Goal: Task Accomplishment & Management: Complete application form

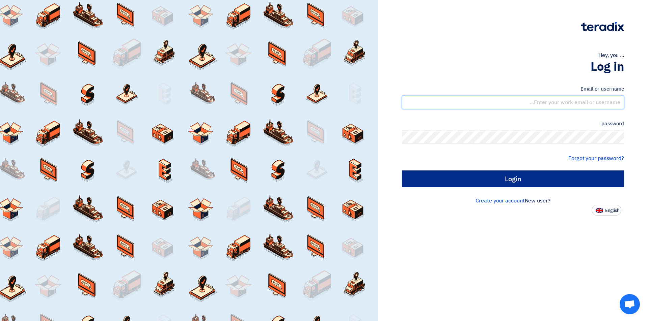
type input "[EMAIL_ADDRESS][DOMAIN_NAME]"
click at [499, 180] on input "Login" at bounding box center [513, 179] width 222 height 17
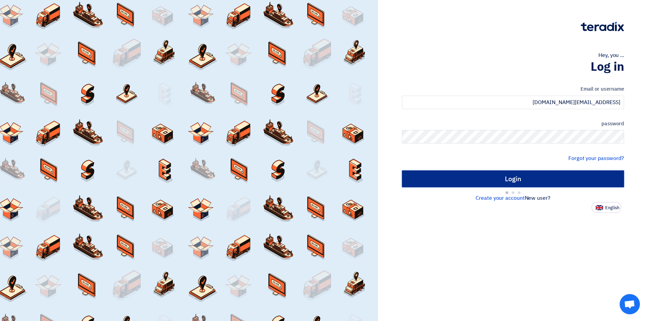
type input "Sign in"
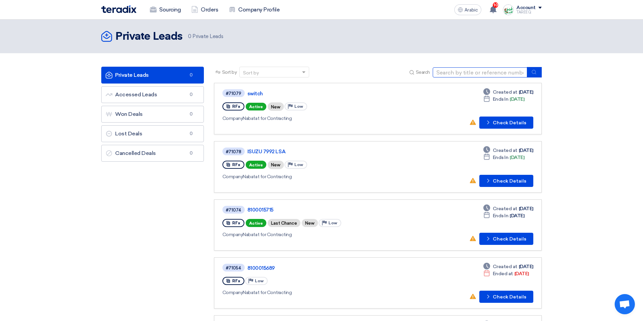
click at [456, 70] on input at bounding box center [479, 72] width 94 height 10
type input "71053"
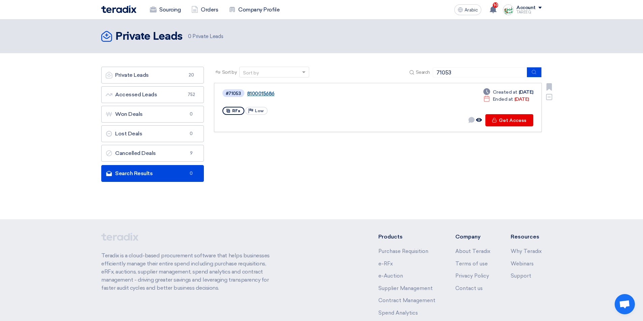
click at [263, 93] on font "8100015686" at bounding box center [260, 94] width 27 height 6
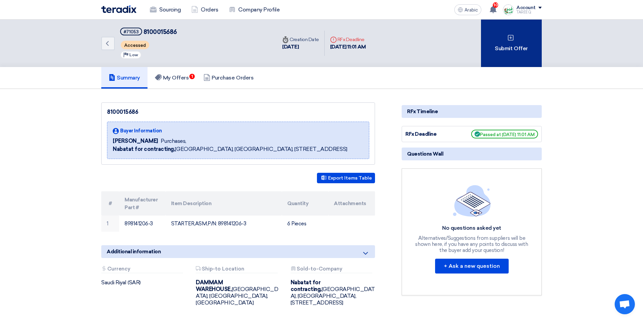
click at [501, 51] on font "Submit Offer" at bounding box center [510, 48] width 33 height 6
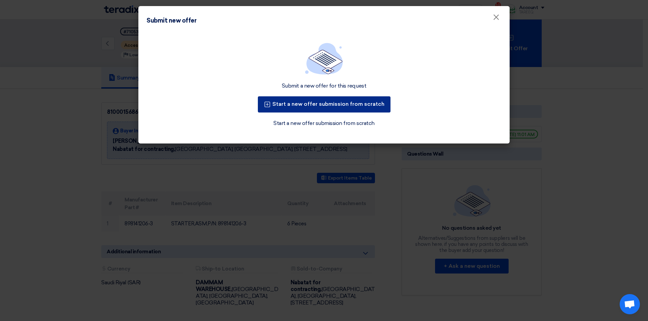
click at [339, 106] on font "Start a new offer submission from scratch" at bounding box center [328, 104] width 112 height 6
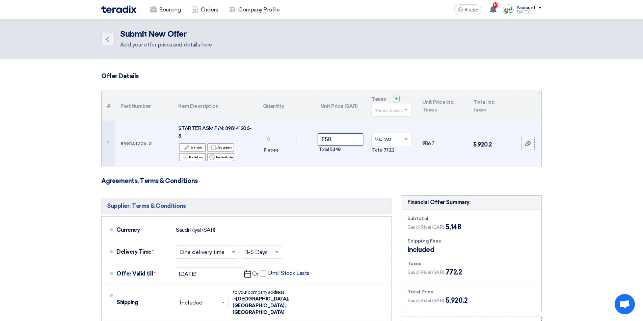
click at [346, 140] on input "858" at bounding box center [341, 140] width 46 height 12
click at [235, 127] on font "STARTER,ASM,P/N: 898141206-3" at bounding box center [214, 132] width 73 height 14
copy font "898141206"
drag, startPoint x: 346, startPoint y: 139, endPoint x: 244, endPoint y: 156, distance: 104.0
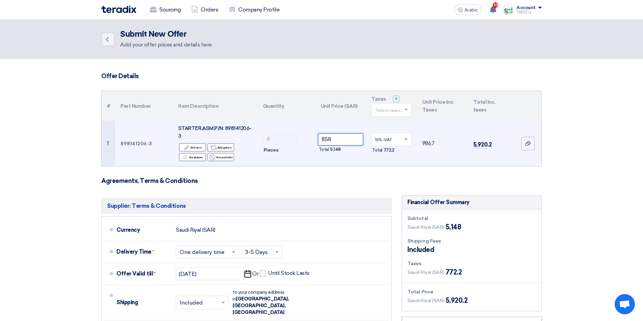
click at [248, 159] on tr "1 898141206-3 STARTER,ASM,P/N: 898141206-3 Edit Edit item Alternative Add optio…" at bounding box center [321, 144] width 439 height 46
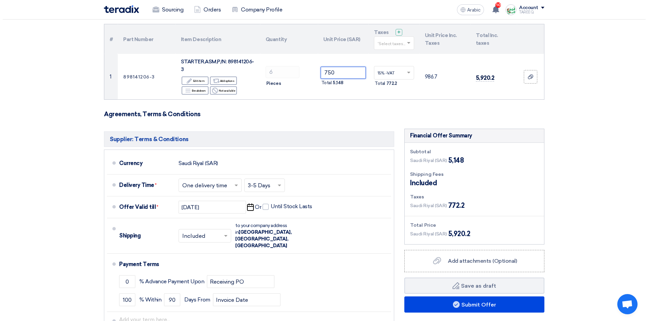
scroll to position [135, 0]
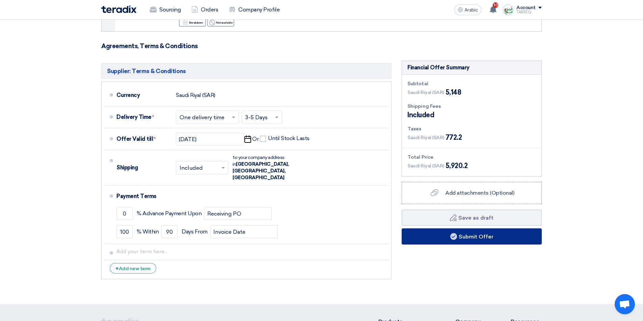
type input "750"
click at [430, 237] on button "Submit Offer" at bounding box center [471, 237] width 140 height 16
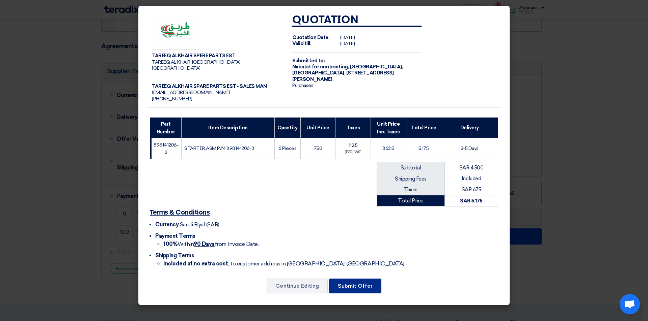
click at [346, 283] on button "Submit Offer" at bounding box center [355, 286] width 52 height 15
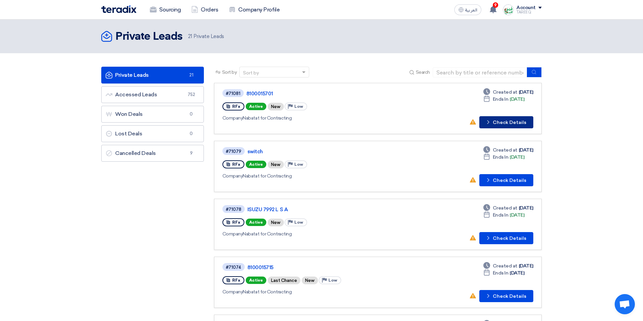
click at [498, 120] on button "Check details Check Details" at bounding box center [506, 122] width 54 height 12
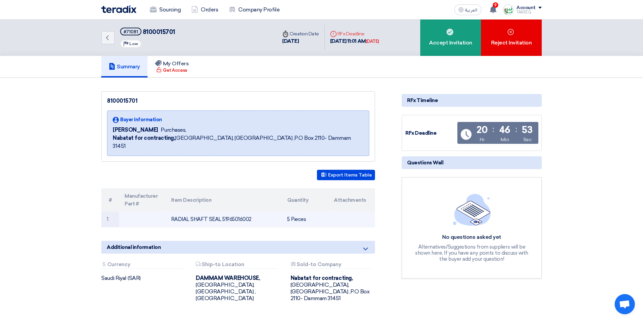
click at [237, 212] on td "RADIAL SHAFT SEAL 51965016002" at bounding box center [224, 220] width 116 height 16
copy td "51965016002"
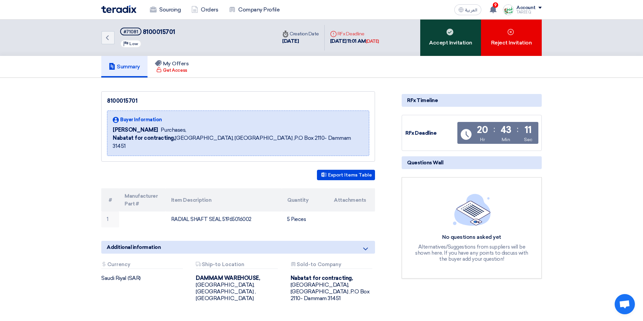
click at [455, 47] on div "Accept Invitation" at bounding box center [450, 38] width 61 height 36
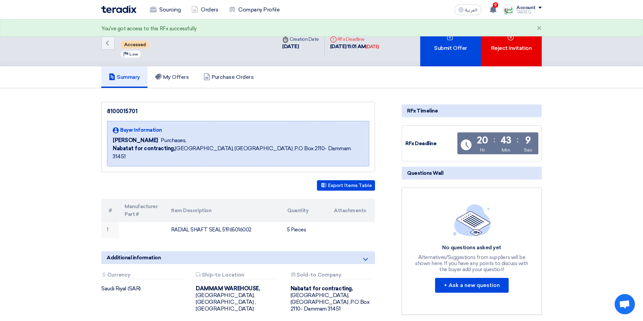
click at [454, 47] on div "Submit Offer" at bounding box center [450, 43] width 61 height 47
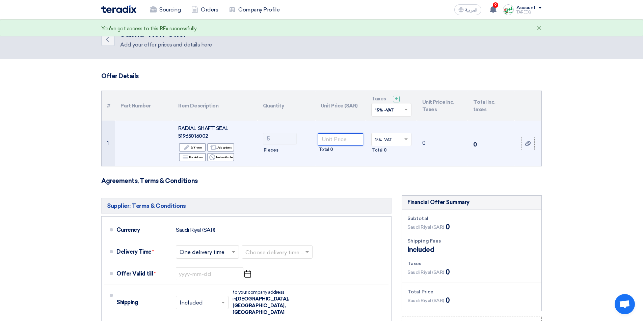
click at [341, 140] on input "number" at bounding box center [341, 140] width 46 height 12
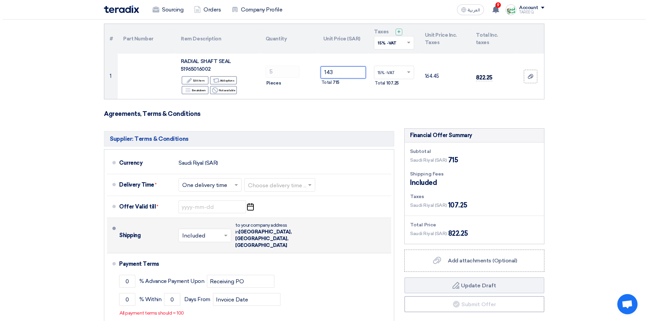
scroll to position [67, 0]
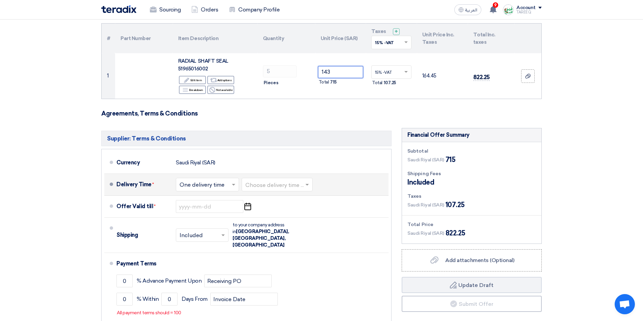
type input "143"
click at [286, 185] on input "text" at bounding box center [277, 186] width 64 height 10
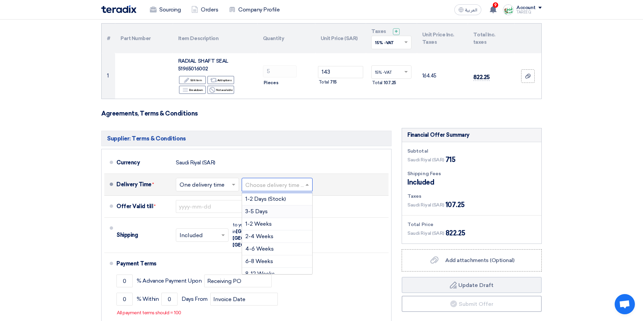
click at [259, 213] on span "3-5 Days" at bounding box center [256, 211] width 22 height 6
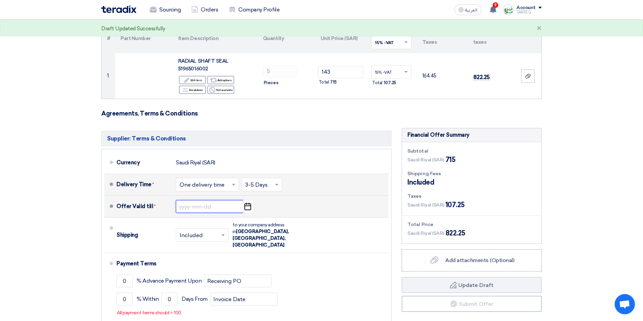
click at [182, 206] on input at bounding box center [209, 206] width 67 height 13
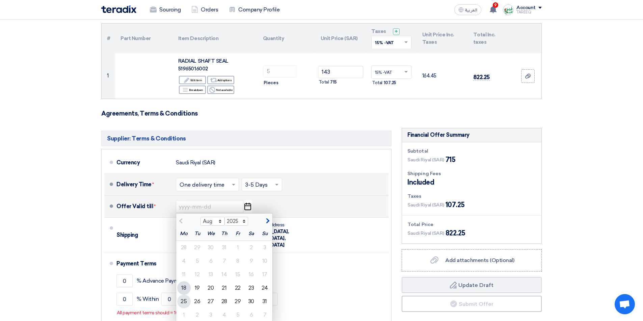
click at [183, 303] on div "25" at bounding box center [183, 301] width 13 height 13
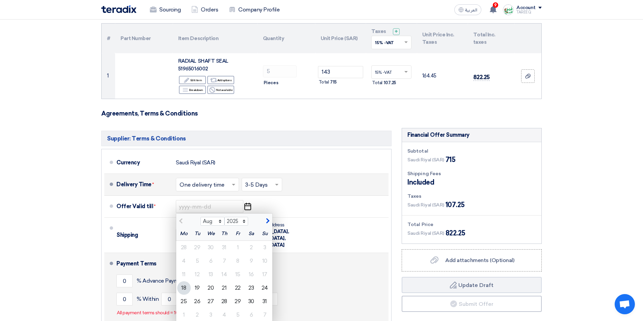
type input "8/25/2025"
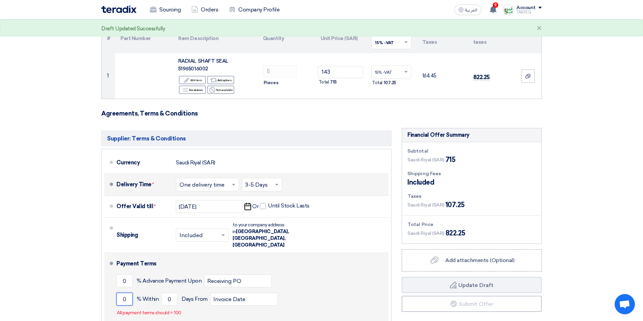
click at [118, 293] on input "0" at bounding box center [124, 299] width 16 height 13
type input "100"
click at [162, 293] on input "0" at bounding box center [169, 299] width 16 height 13
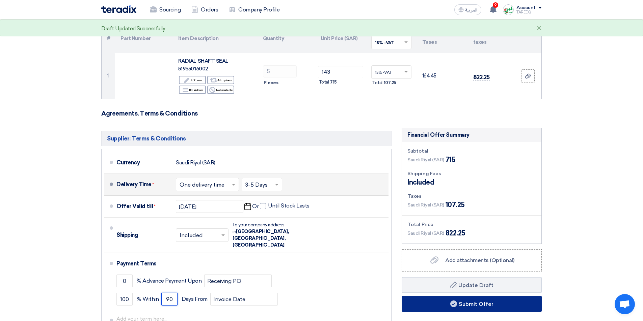
type input "90"
click at [473, 307] on button "Submit Offer" at bounding box center [471, 304] width 140 height 16
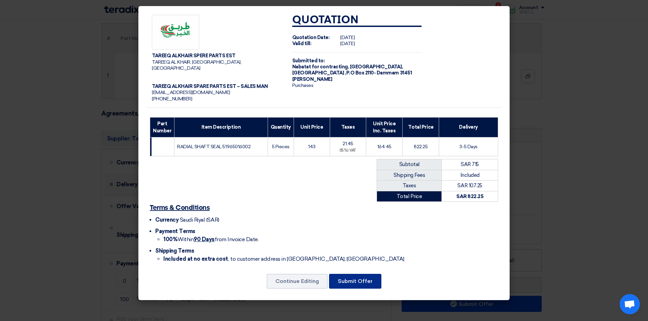
click at [364, 274] on button "Submit Offer" at bounding box center [355, 281] width 52 height 15
